Goal: Task Accomplishment & Management: Manage account settings

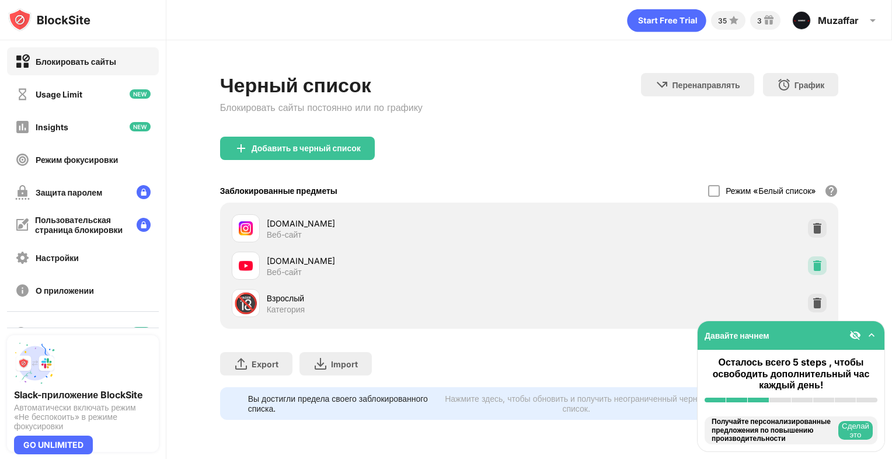
click at [816, 256] on div at bounding box center [817, 265] width 19 height 19
